Goal: Task Accomplishment & Management: Complete application form

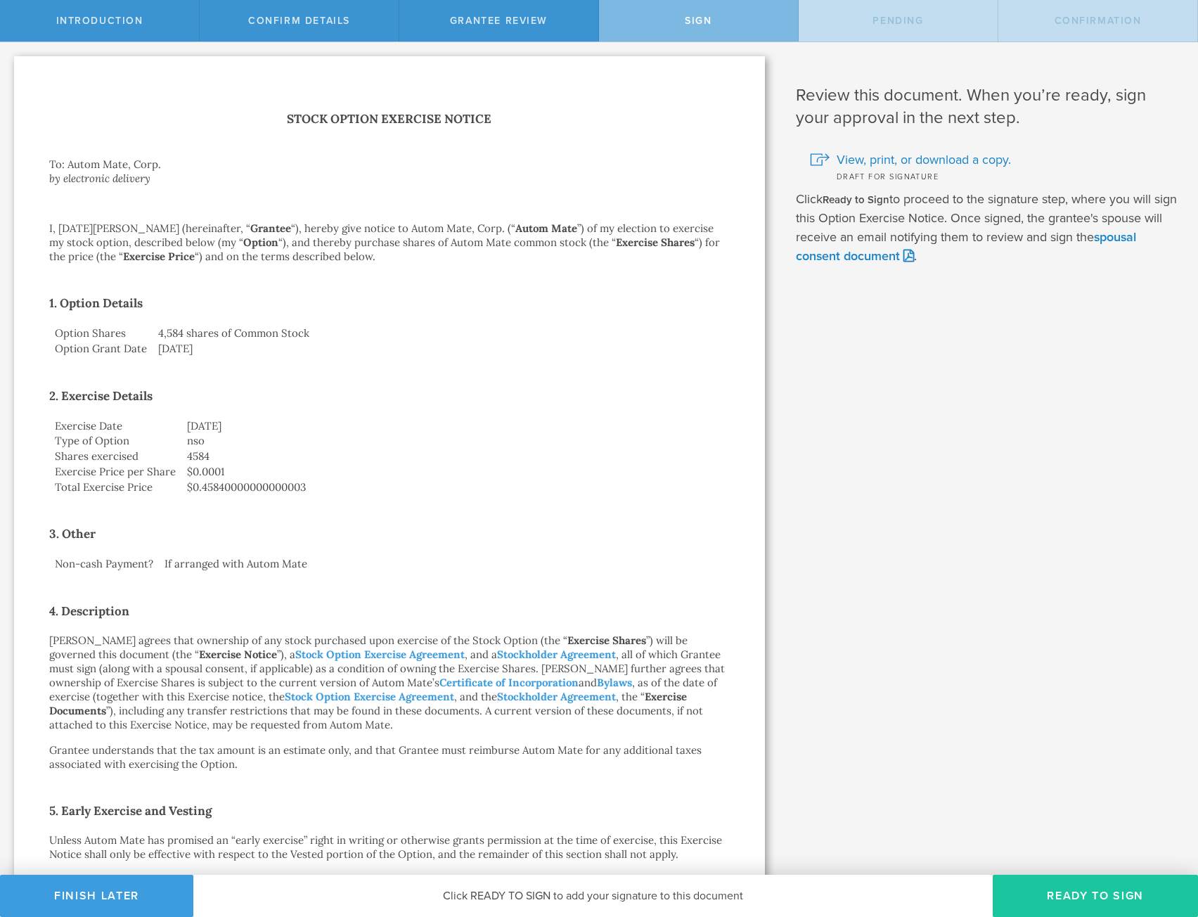
click at [1082, 892] on button "Ready to Sign" at bounding box center [1095, 896] width 205 height 42
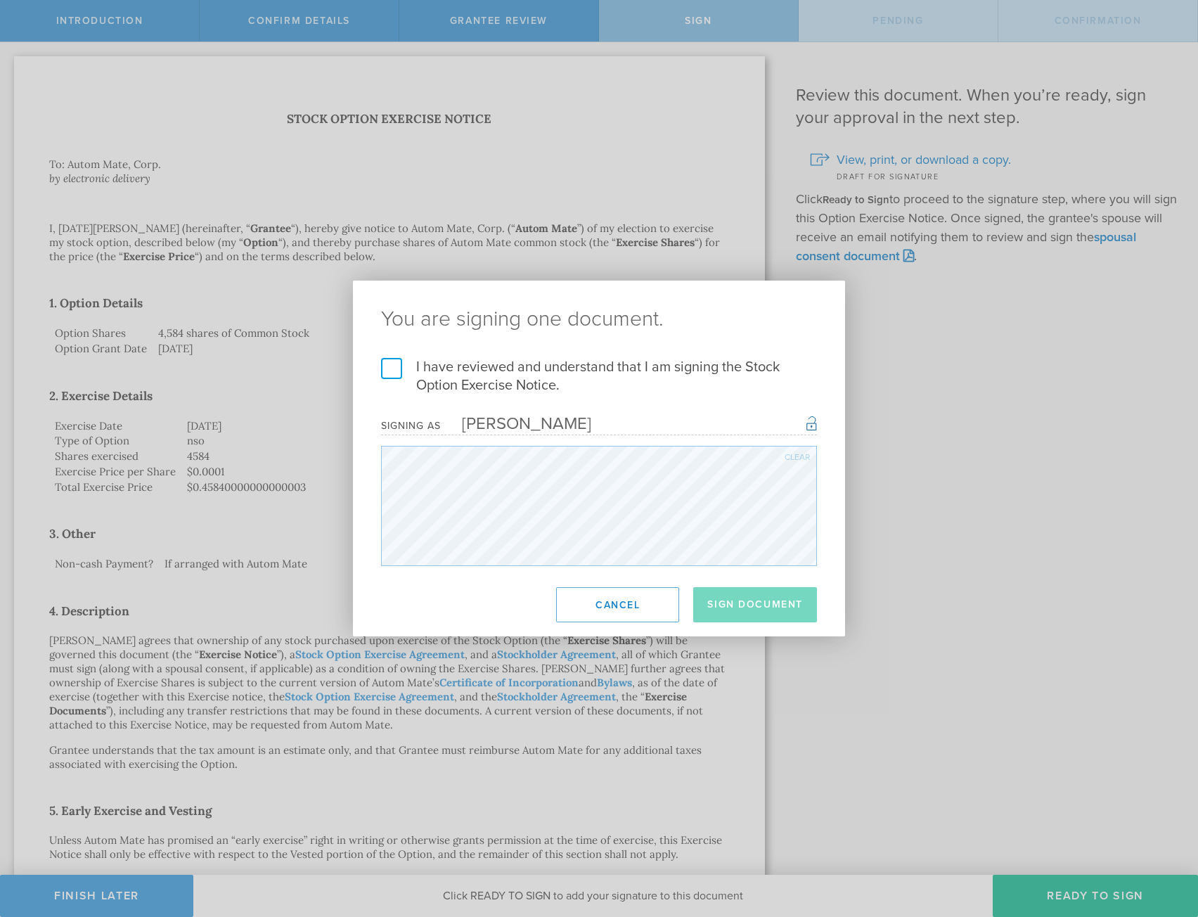
click at [615, 364] on label "I have reviewed and understand that I am signing the Stock Option Exercise Noti…" at bounding box center [599, 376] width 436 height 37
click at [0, 0] on input "I have reviewed and understand that I am signing the Stock Option Exercise Noti…" at bounding box center [0, 0] width 0 height 0
click at [751, 609] on button "Sign Document" at bounding box center [755, 604] width 124 height 35
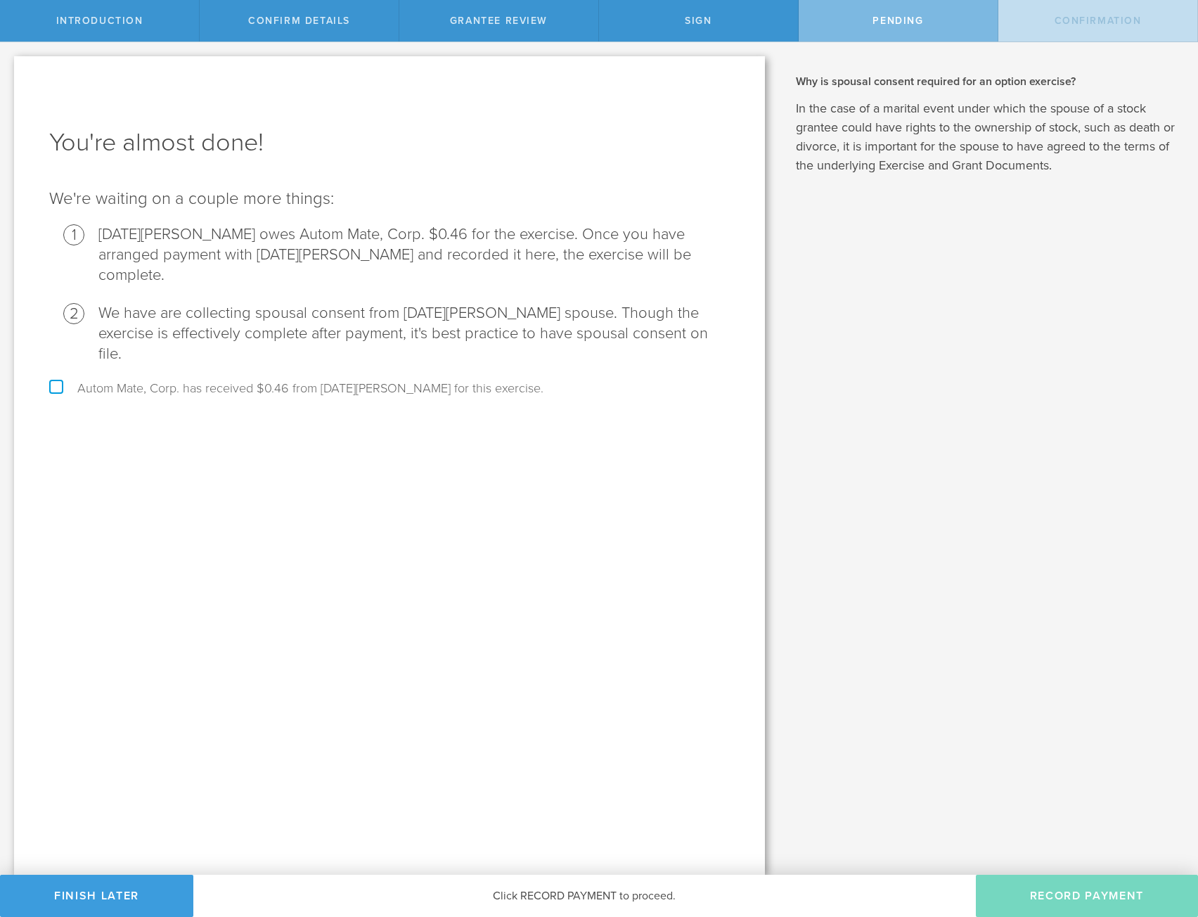
click at [273, 382] on label "Autom Mate, Corp. has received $0.46 from [DATE][PERSON_NAME] for this exercise." at bounding box center [296, 388] width 494 height 13
click at [9, 65] on input "Autom Mate, Corp. has received $0.46 from [DATE][PERSON_NAME] for this exercise." at bounding box center [4, 53] width 9 height 22
checkbox input "true"
click at [1059, 907] on button "Record Payment" at bounding box center [1087, 896] width 222 height 42
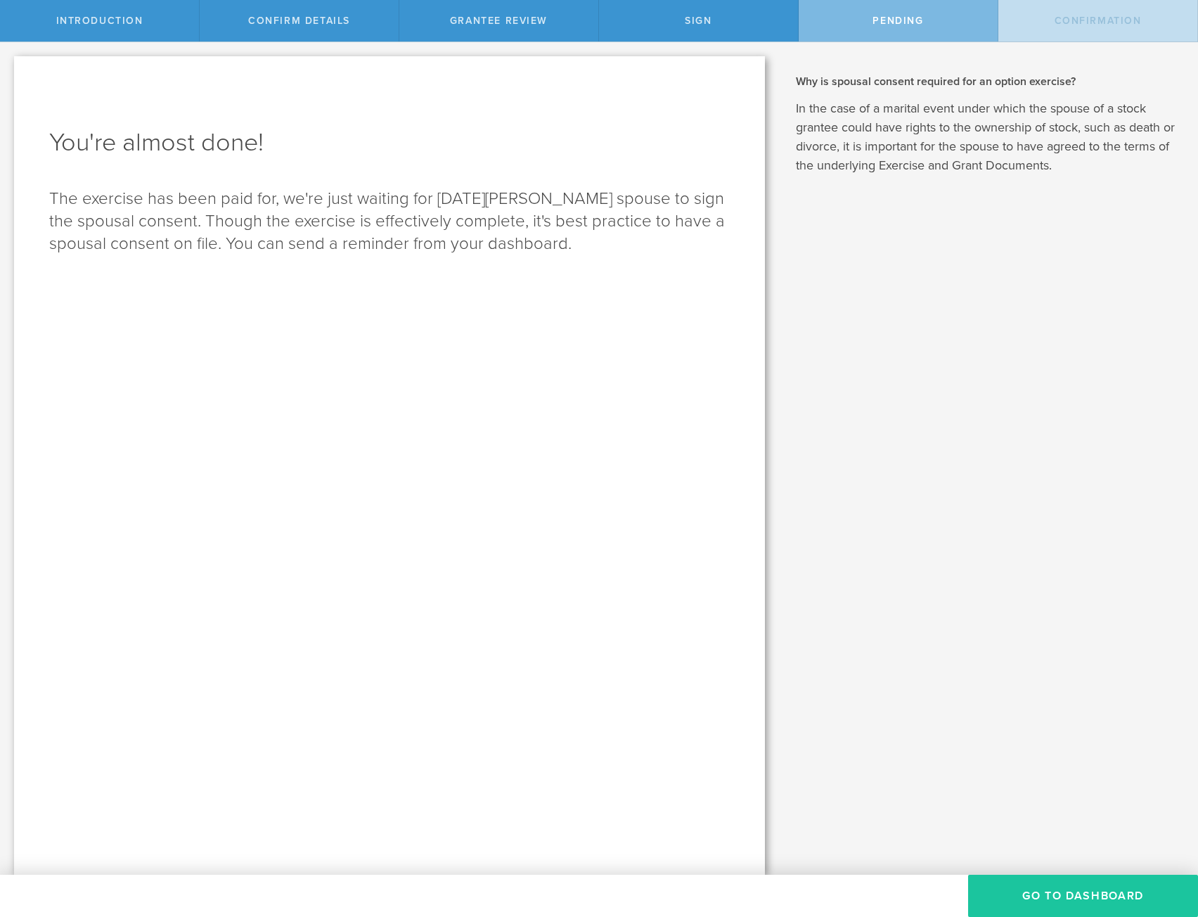
click at [1062, 910] on button "Go to Dashboard" at bounding box center [1083, 896] width 230 height 42
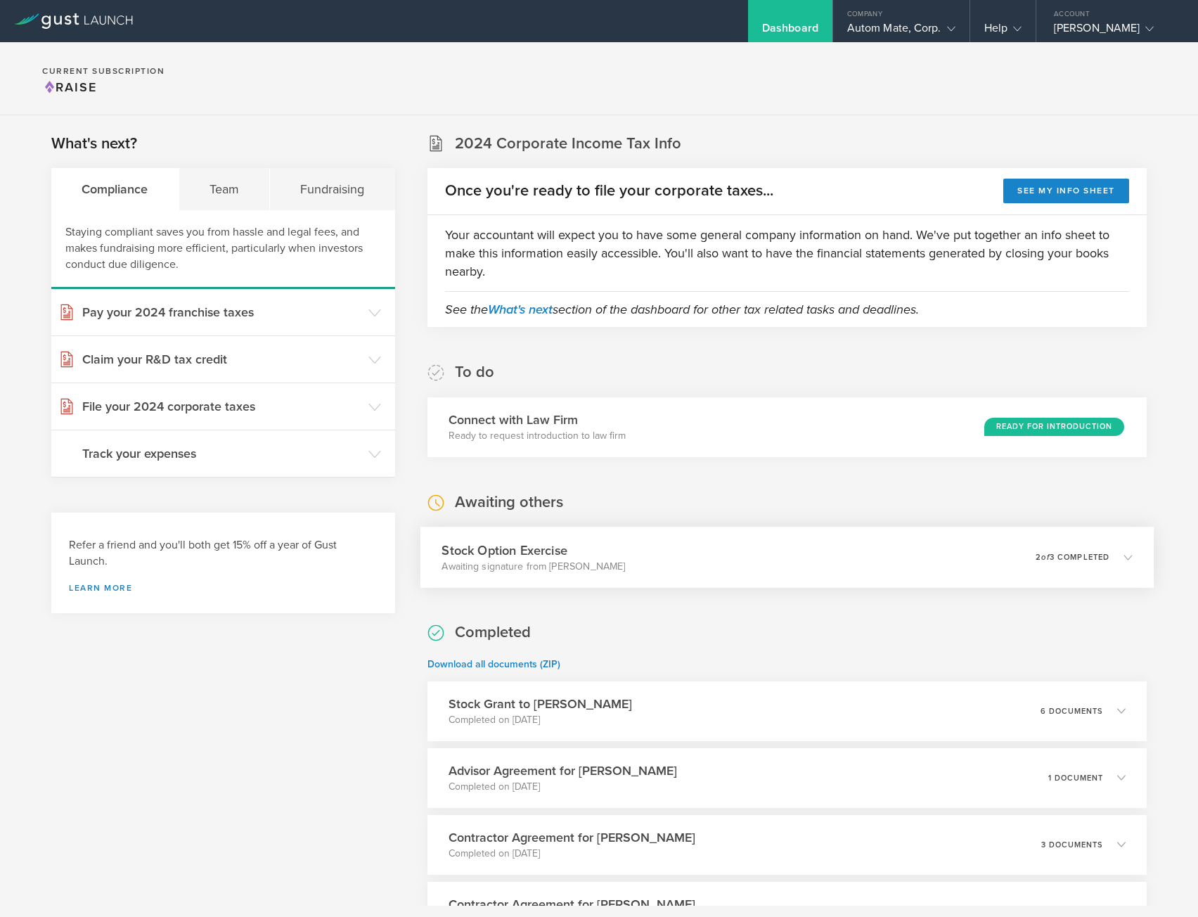
click at [925, 546] on div "Stock Option Exercise Awaiting signature from [PERSON_NAME] 0 undeliverable 2 o…" at bounding box center [787, 557] width 734 height 61
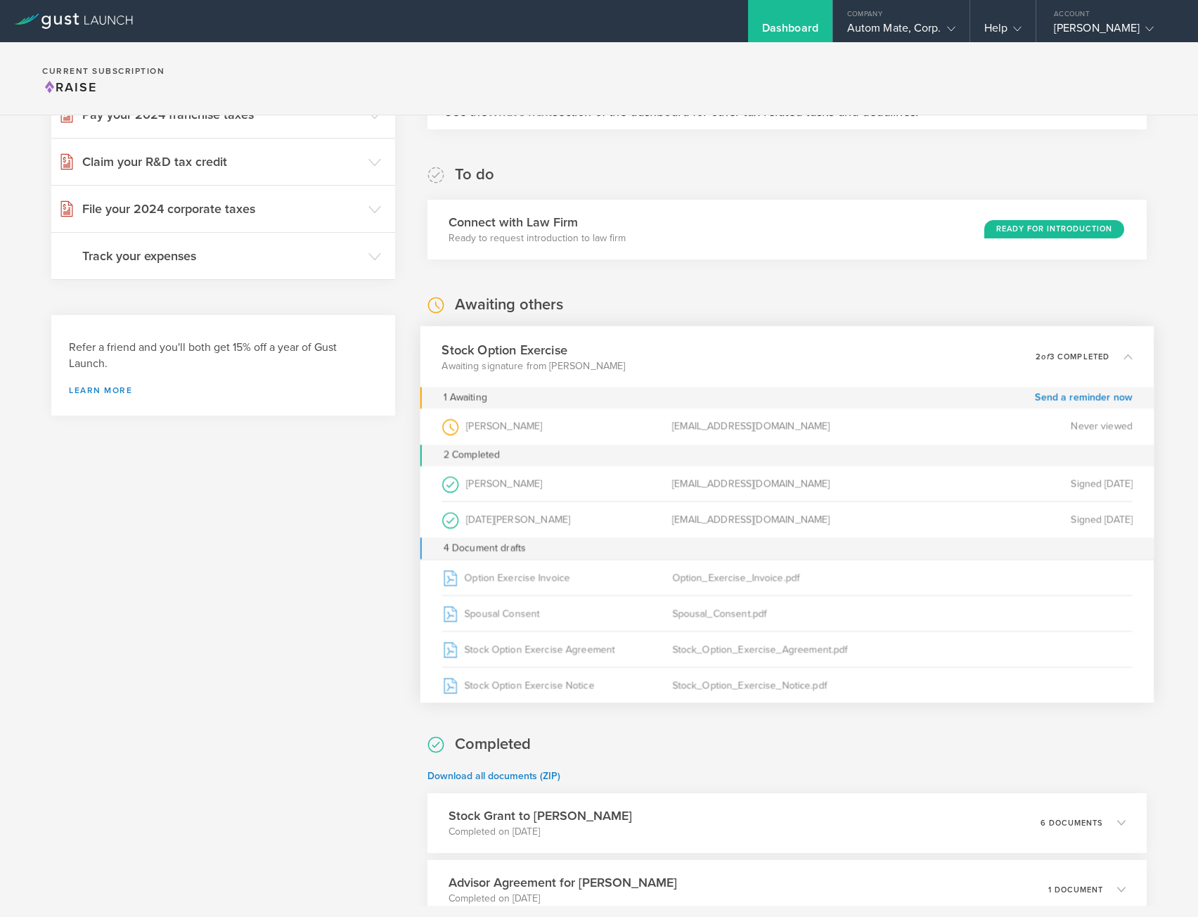
scroll to position [211, 0]
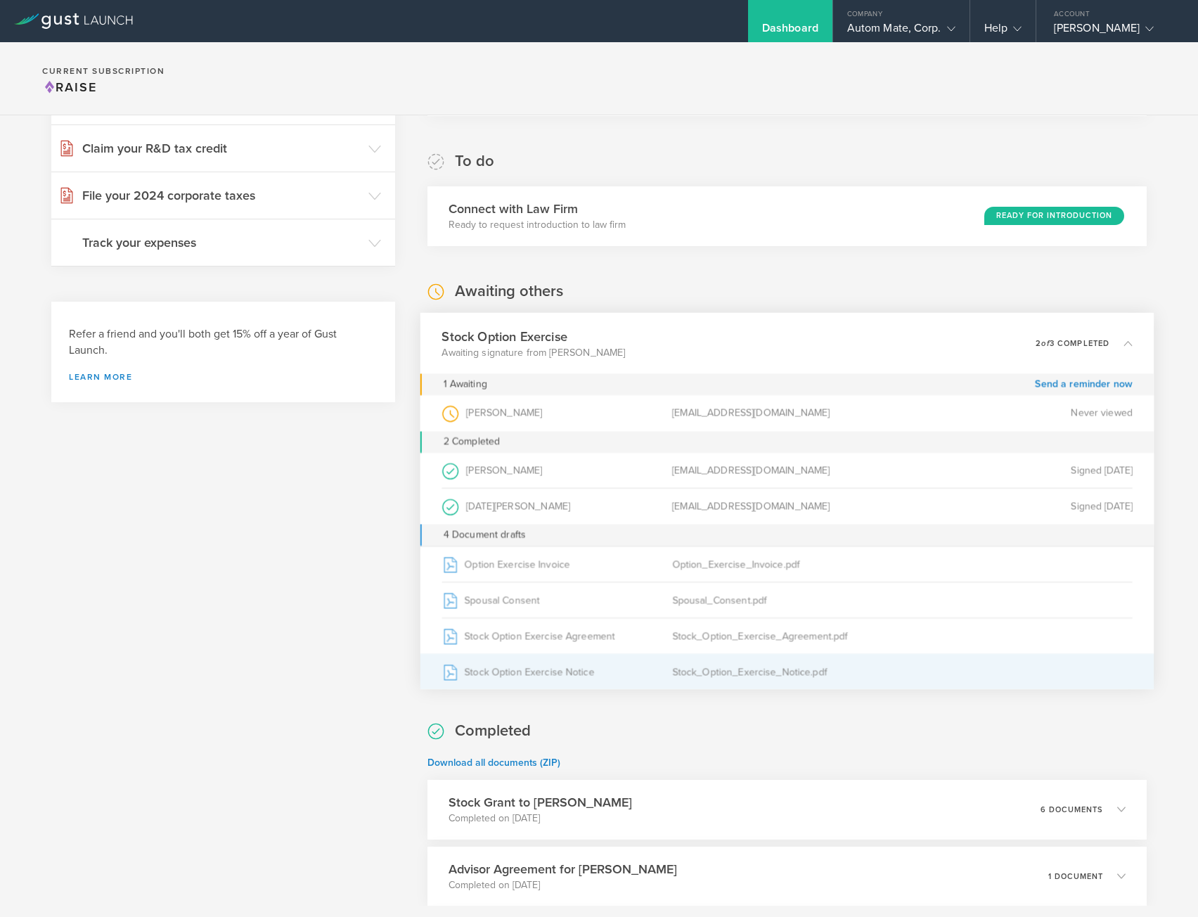
drag, startPoint x: 506, startPoint y: 673, endPoint x: 468, endPoint y: 669, distance: 38.1
click at [468, 669] on div "Stock Option Exercise Notice" at bounding box center [557, 671] width 231 height 35
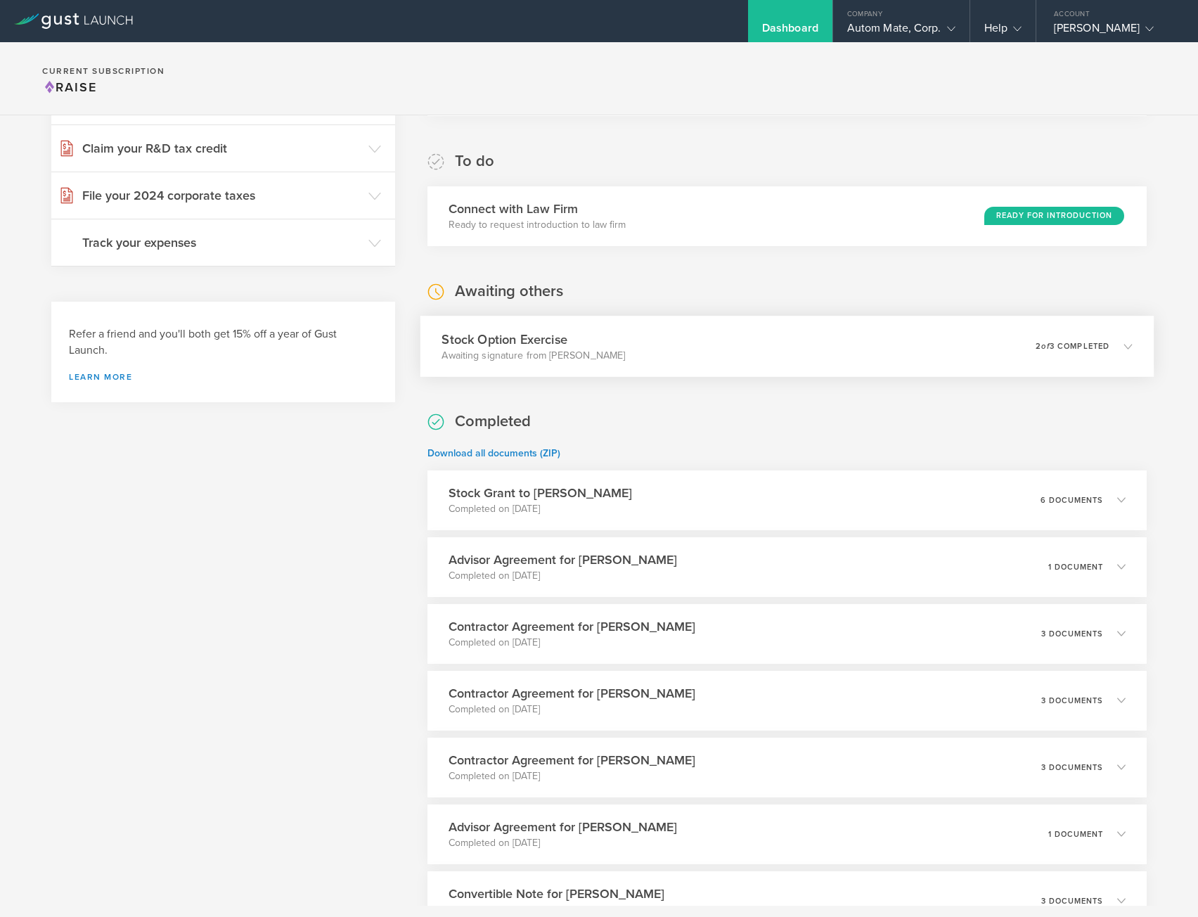
click at [539, 351] on p "Awaiting signature from Bogna Karakaya" at bounding box center [533, 355] width 183 height 14
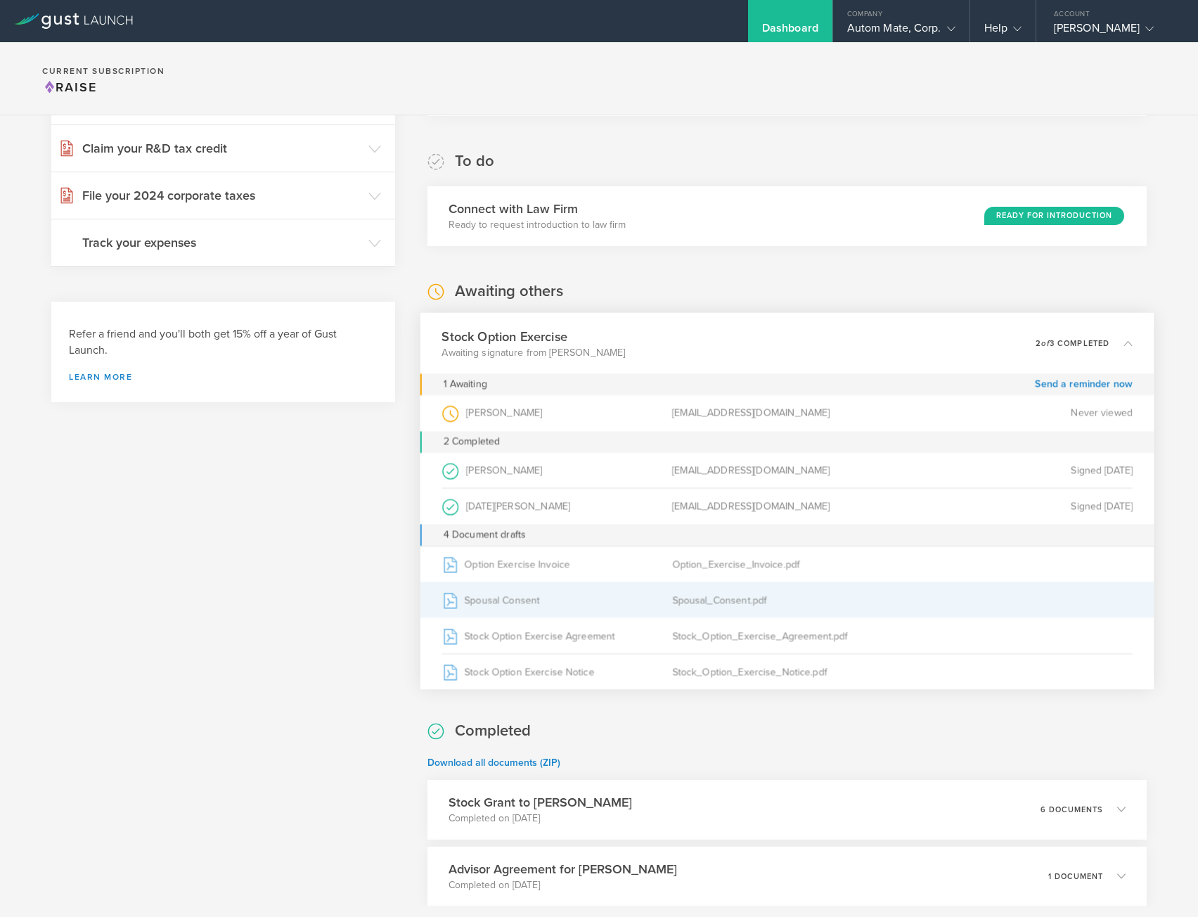
click at [514, 601] on div "Spousal Consent" at bounding box center [557, 599] width 231 height 35
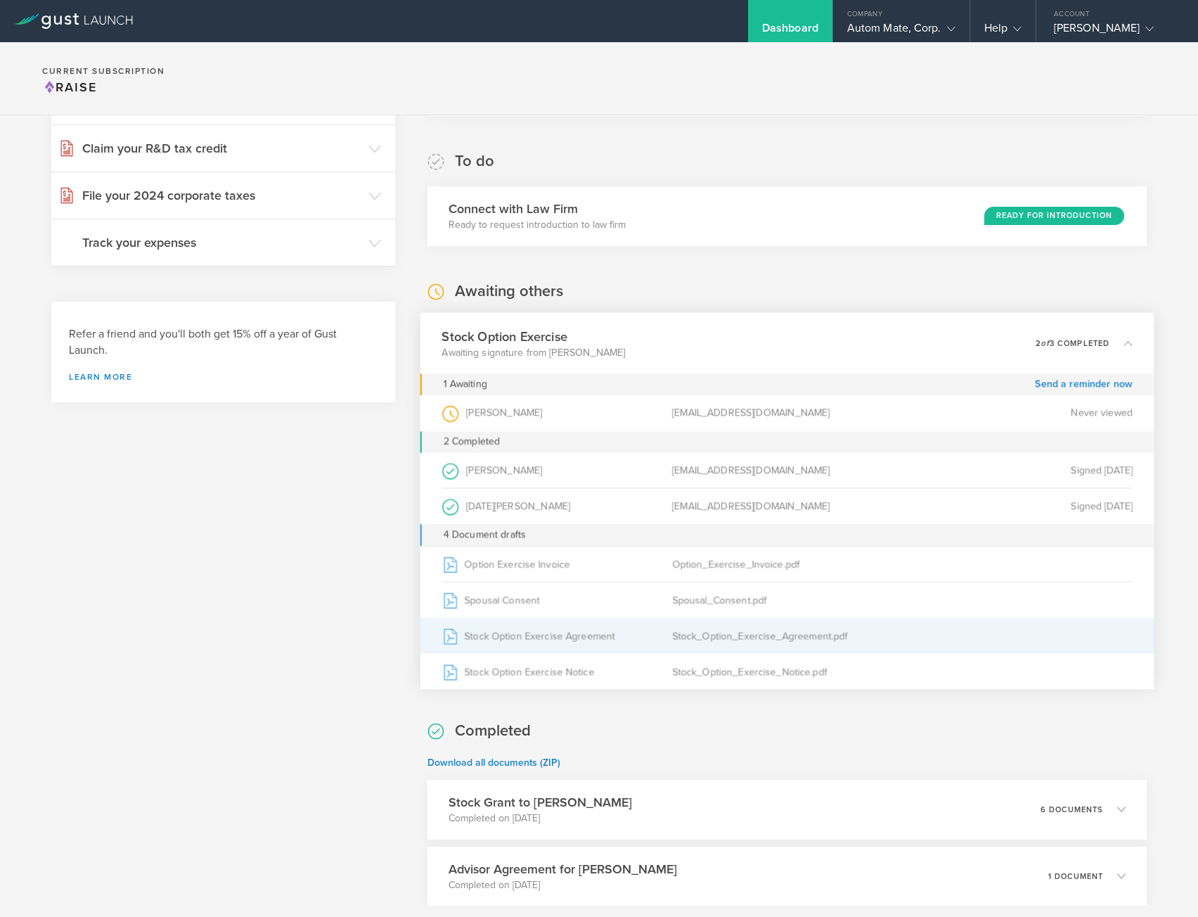
click at [536, 640] on div "Stock Option Exercise Agreement" at bounding box center [557, 635] width 231 height 35
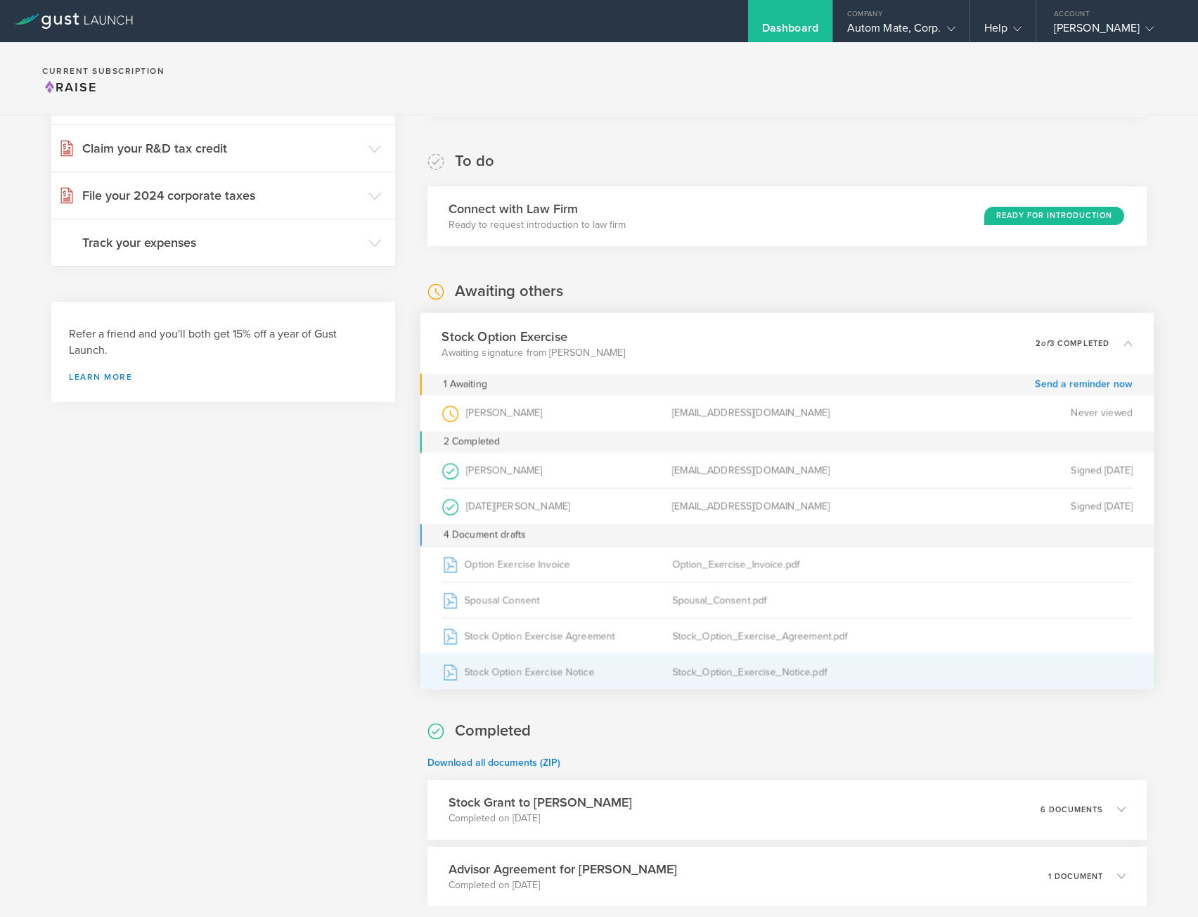
click at [543, 668] on div "Stock Option Exercise Notice" at bounding box center [557, 671] width 231 height 35
